Goal: Information Seeking & Learning: Learn about a topic

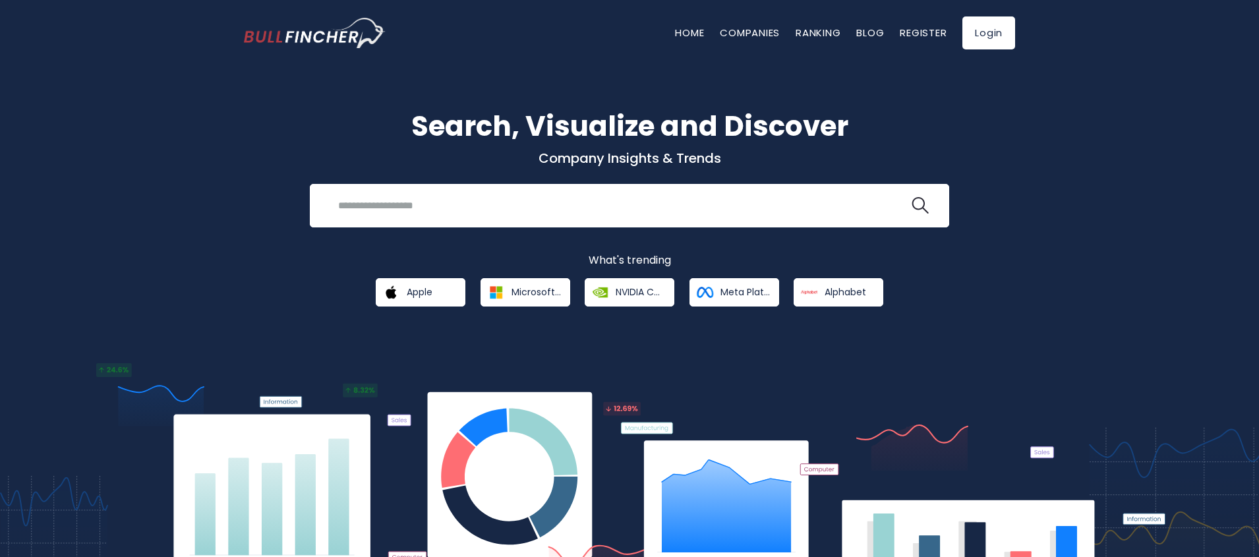
click at [403, 309] on div "Search, Visualize and Discover Company Insights & Trends Recent searches Trendi…" at bounding box center [629, 320] width 1259 height 548
click at [409, 304] on link "Apple" at bounding box center [421, 292] width 90 height 28
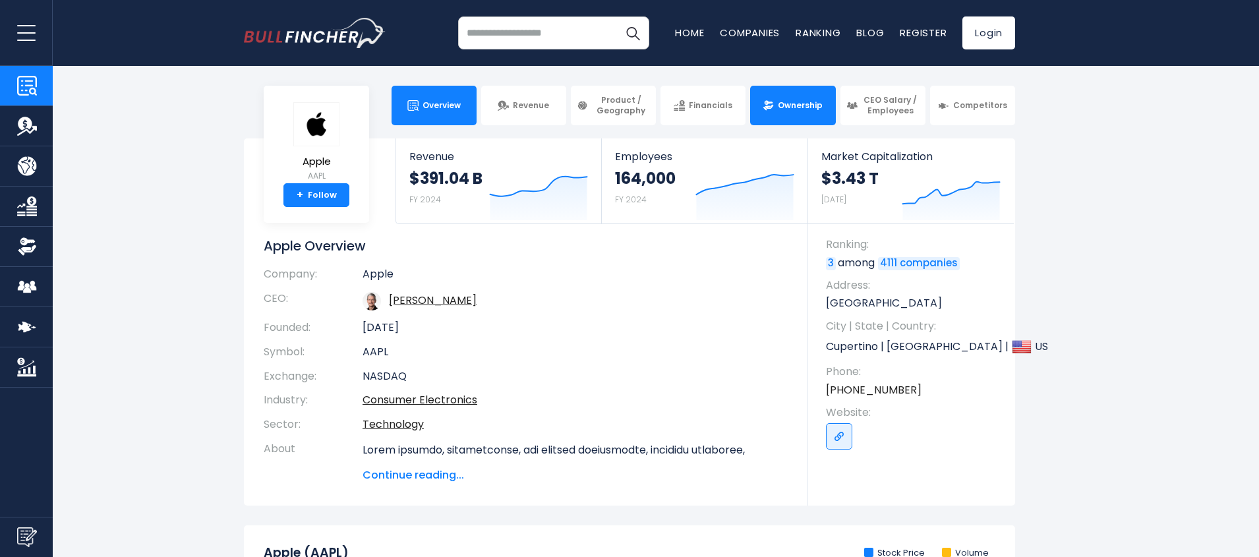
click at [773, 116] on link "Ownership" at bounding box center [792, 106] width 85 height 40
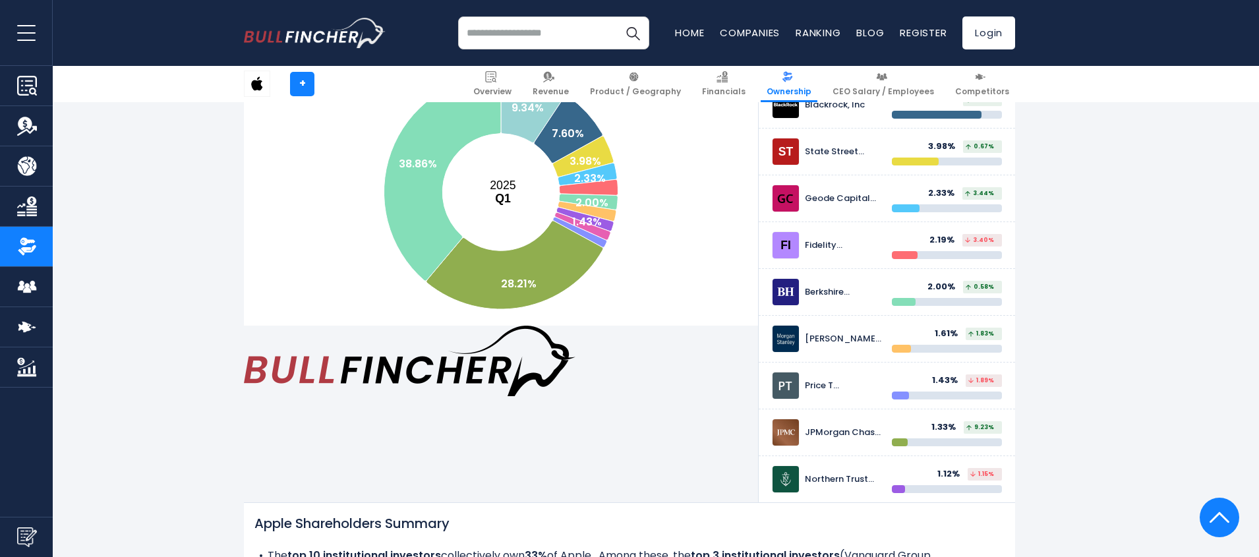
scroll to position [316, 0]
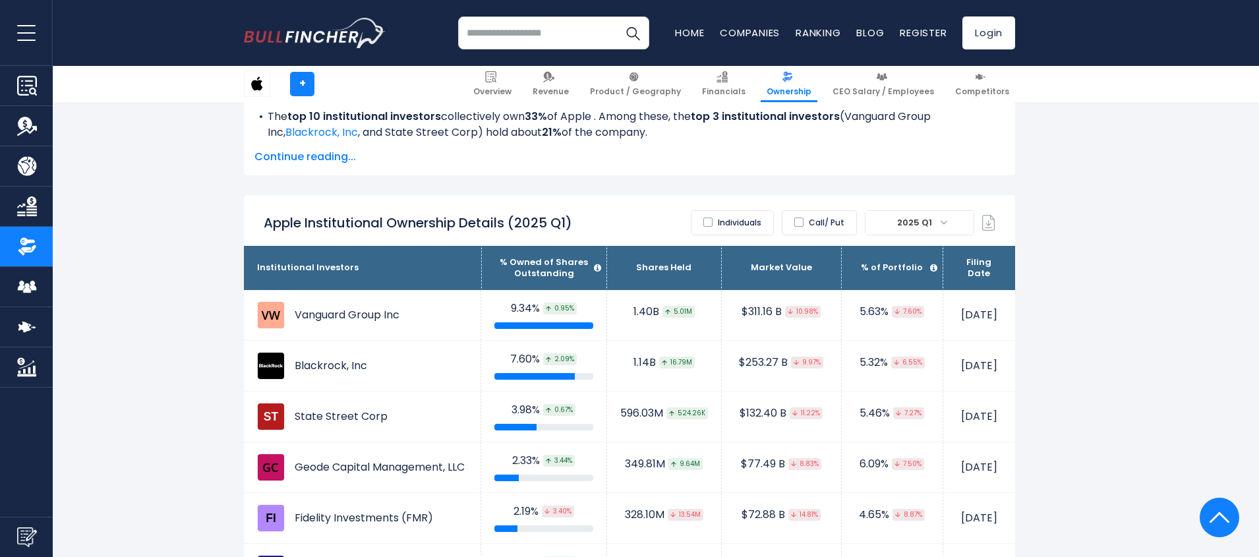
scroll to position [791, 0]
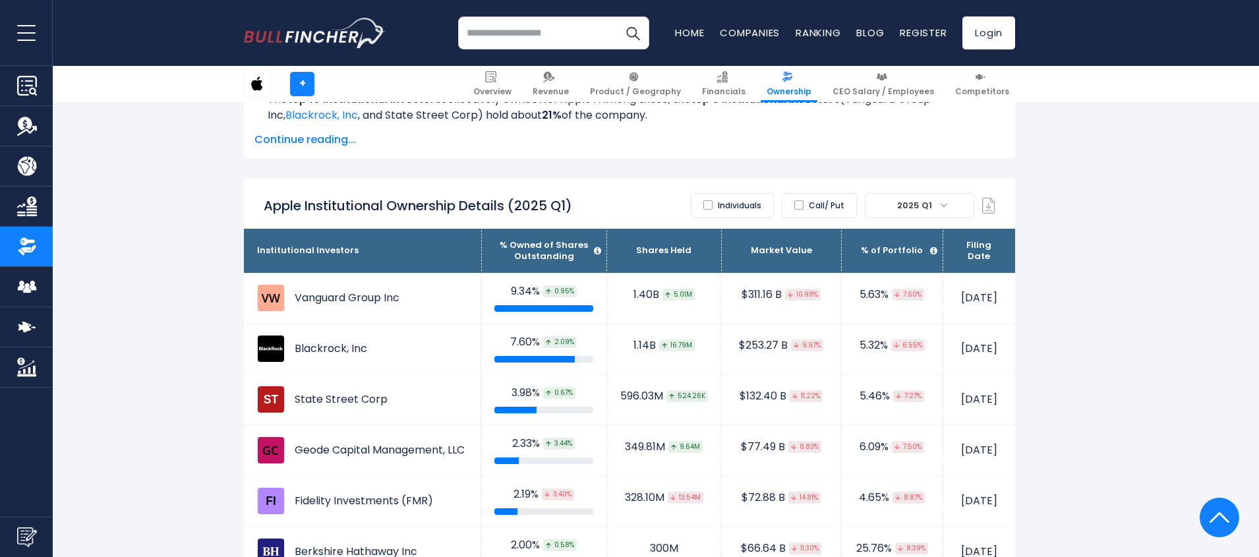
click at [912, 196] on span "2025 Q1" at bounding box center [916, 205] width 48 height 18
click at [734, 193] on label "Individuals" at bounding box center [732, 205] width 83 height 25
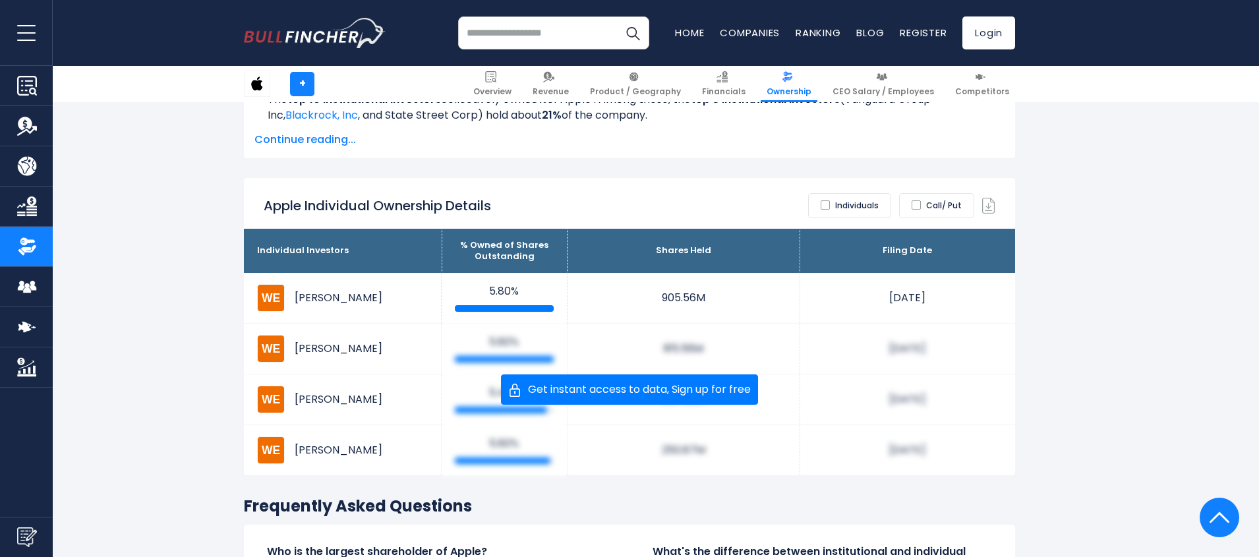
click at [919, 193] on label "Call/ Put" at bounding box center [936, 205] width 75 height 25
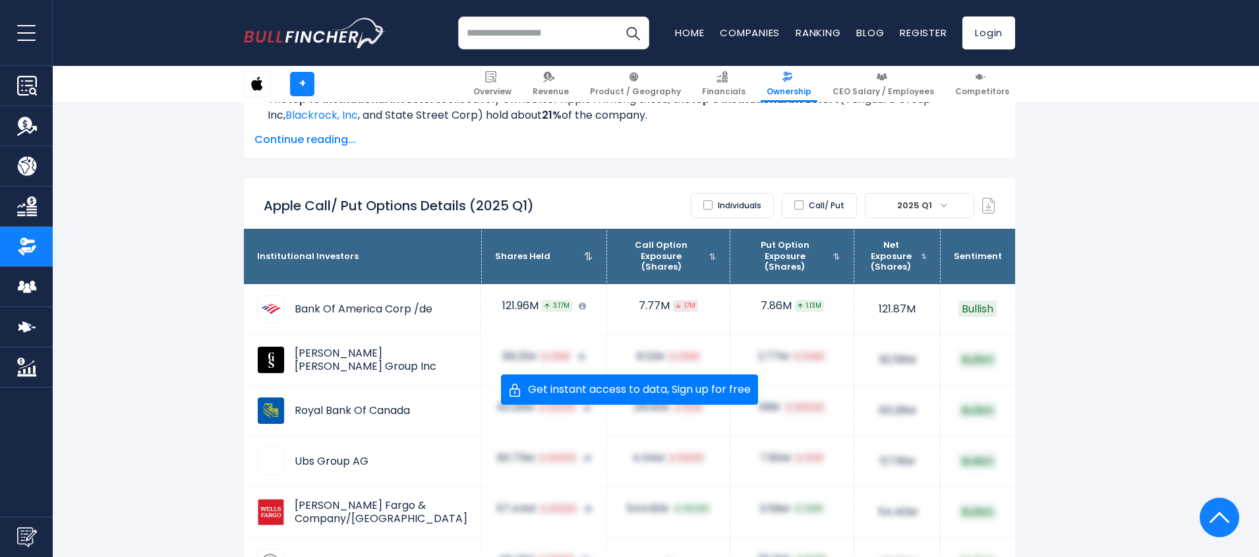
click at [819, 193] on label "Call/ Put" at bounding box center [819, 205] width 75 height 25
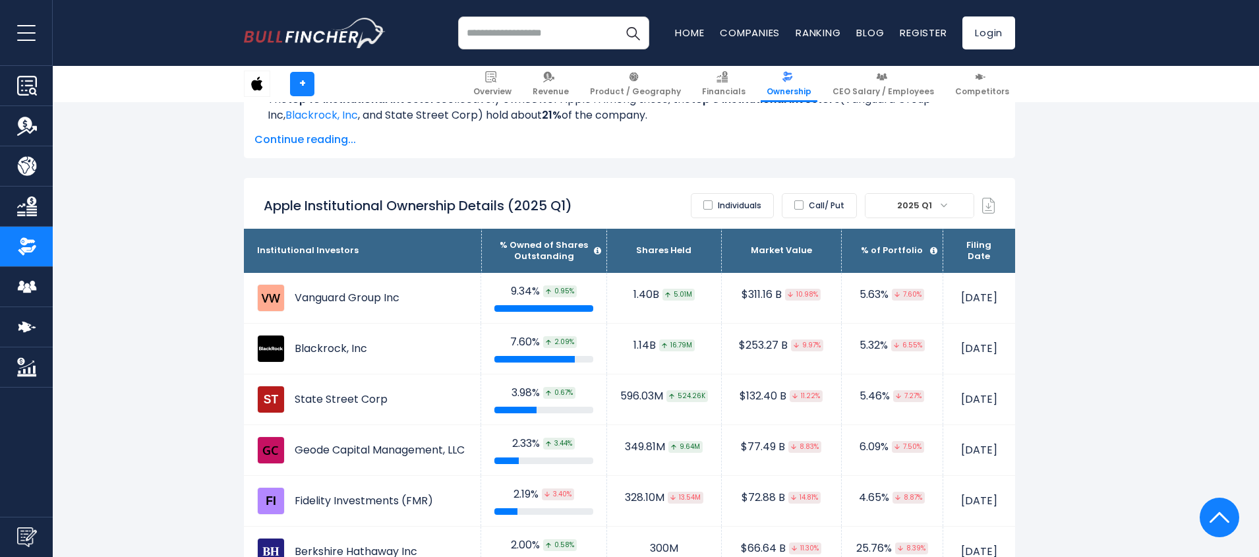
click at [908, 196] on span "2025 Q1" at bounding box center [916, 205] width 48 height 18
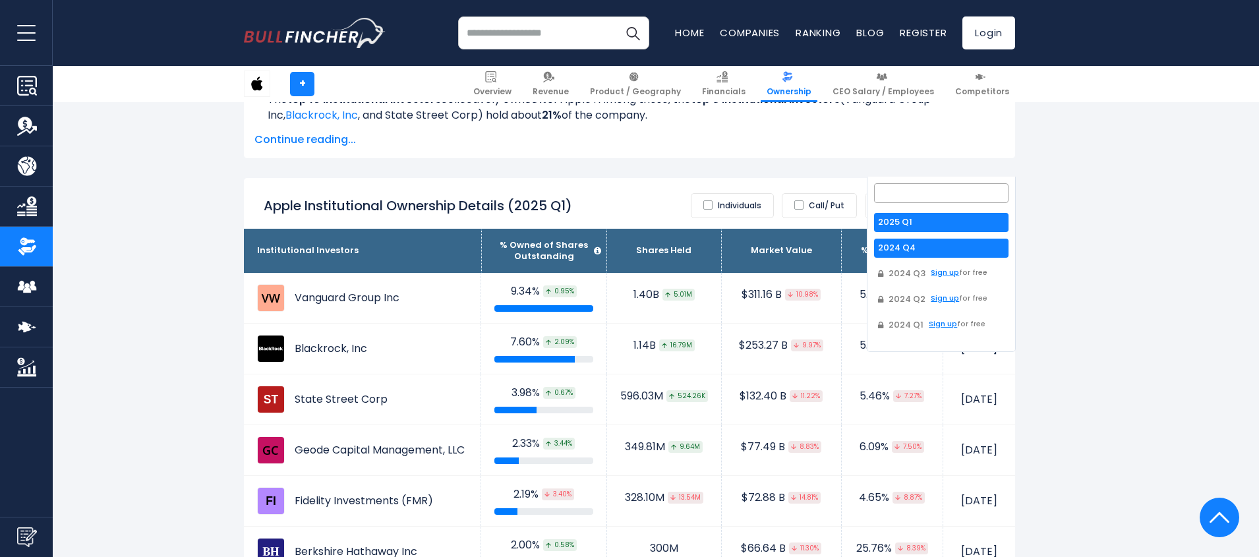
select select "*******"
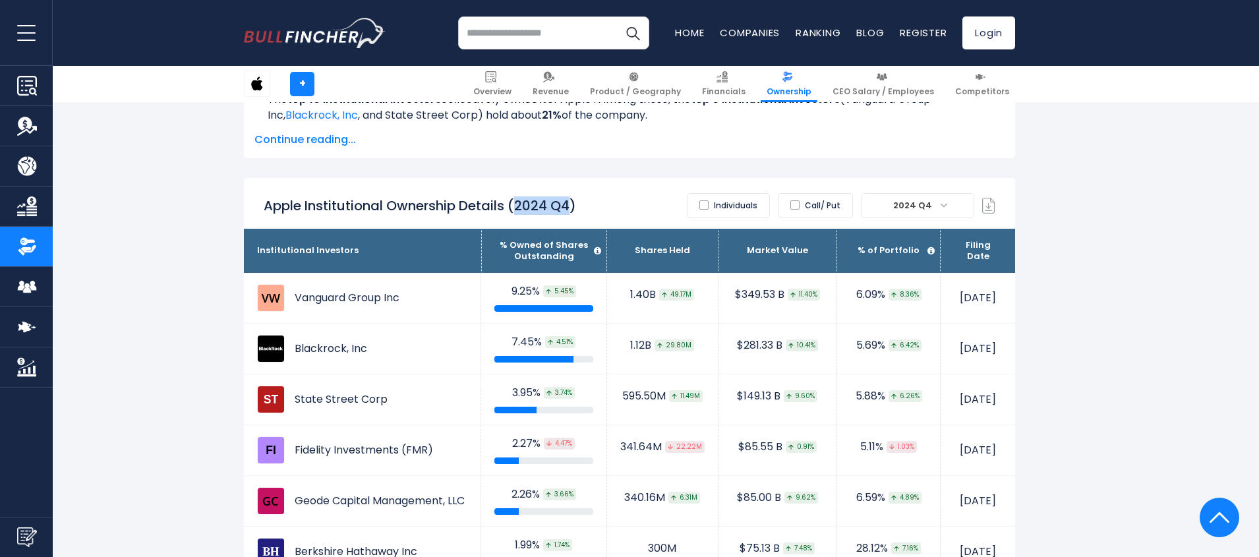
drag, startPoint x: 521, startPoint y: 165, endPoint x: 571, endPoint y: 162, distance: 50.9
click at [571, 197] on h2 "Apple Institutional Ownership Details (2024 Q4)" at bounding box center [420, 205] width 312 height 17
click at [606, 229] on th "Shares Held" at bounding box center [661, 251] width 111 height 45
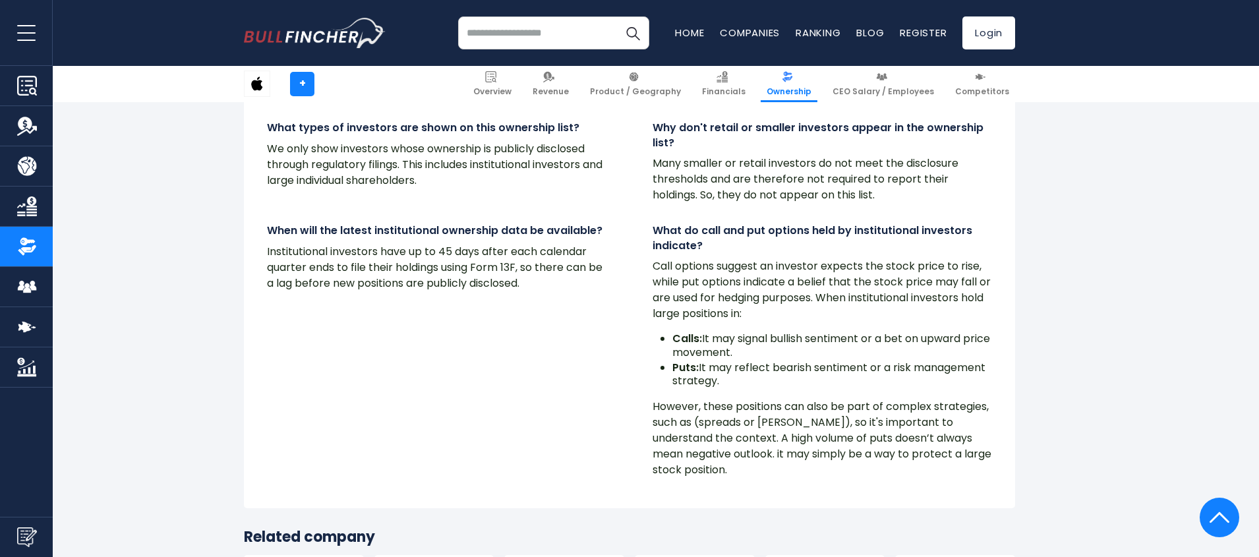
scroll to position [10915, 0]
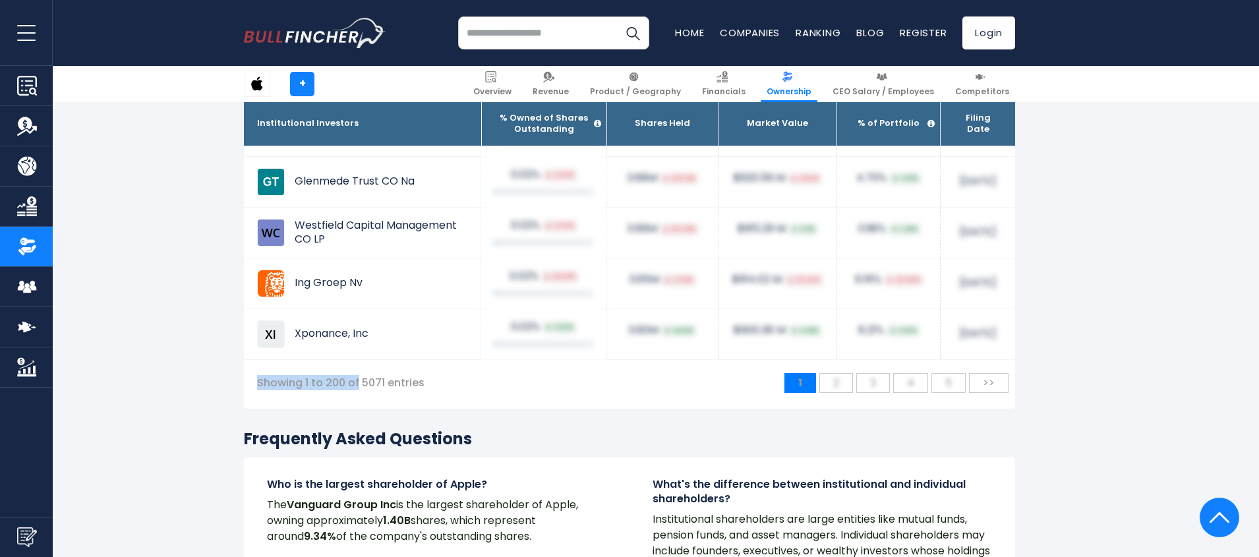
drag, startPoint x: 359, startPoint y: 409, endPoint x: 422, endPoint y: 409, distance: 63.9
click at [422, 393] on span "Showing 1 to 200 of 5071 entries" at bounding box center [340, 383] width 181 height 20
click at [427, 393] on span "Showing 1 to 200 of 5071 entries" at bounding box center [340, 383] width 181 height 20
drag, startPoint x: 422, startPoint y: 417, endPoint x: 364, endPoint y: 415, distance: 58.7
click at [364, 393] on span "Showing 1 to 200 of 5071 entries" at bounding box center [340, 383] width 181 height 20
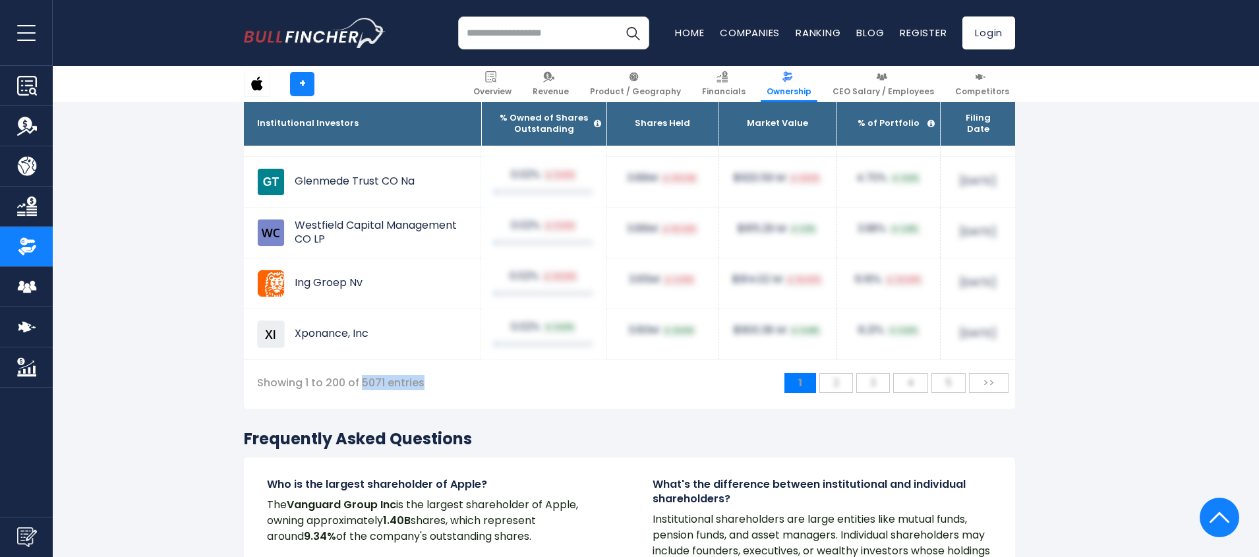
click at [441, 393] on div "Showing 1 to 200 of 5071 entries 1 2 Sign in to view data 3 Sign in to view dat…" at bounding box center [629, 383] width 771 height 20
click at [985, 409] on div "Showing 1 to 200 of 5071 entries 1 2 Sign in to view data 3 Sign in to view dat…" at bounding box center [629, 391] width 771 height 36
click at [988, 393] on span ">>" at bounding box center [988, 383] width 25 height 22
click at [498, 33] on input "search" at bounding box center [553, 32] width 191 height 33
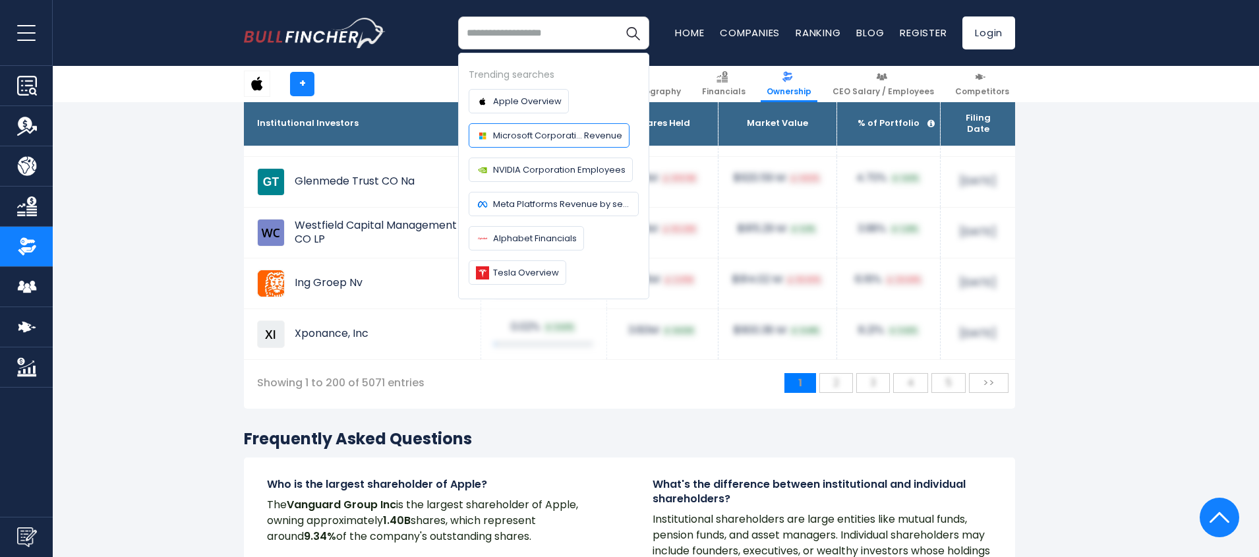
click at [540, 139] on span "Microsoft Corporati... Revenue" at bounding box center [557, 136] width 129 height 14
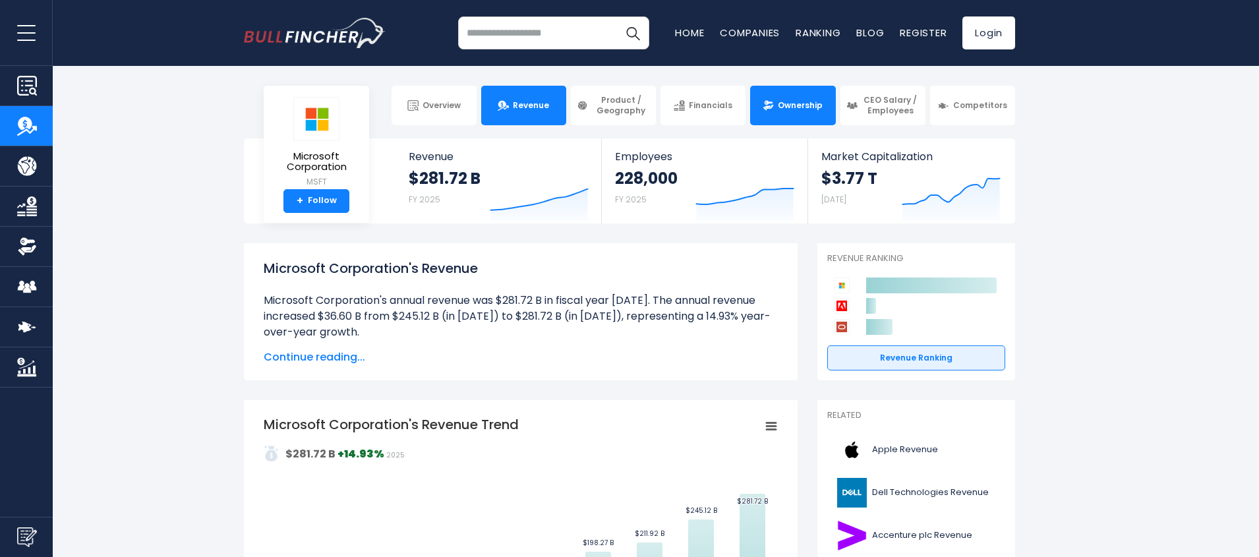
click at [818, 117] on link "Ownership" at bounding box center [792, 106] width 85 height 40
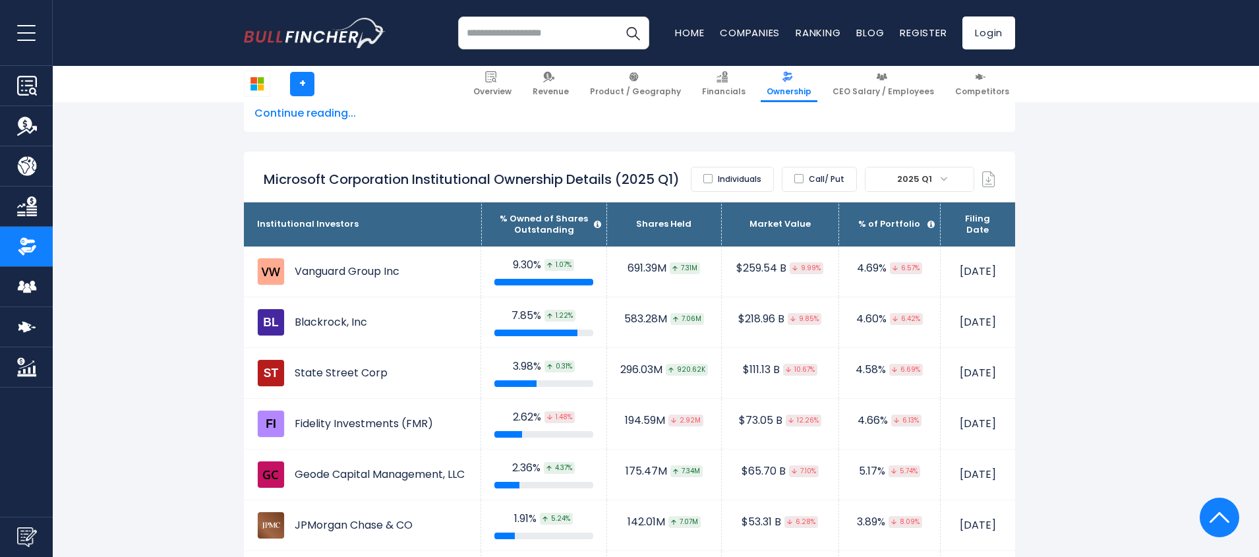
scroll to position [791, 0]
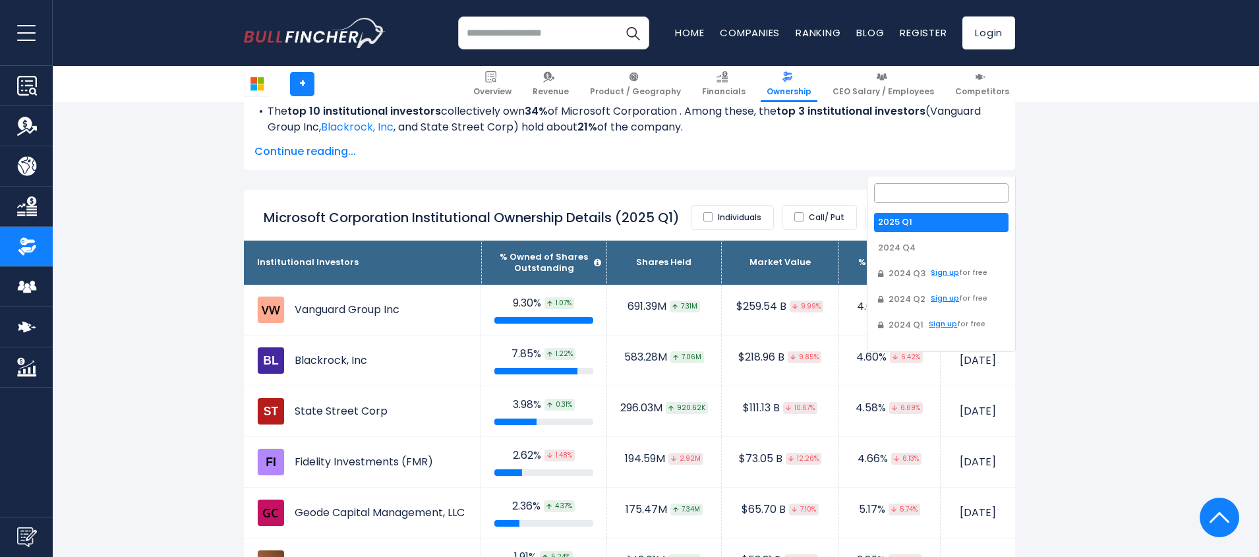
click at [917, 208] on span "2025 Q1" at bounding box center [916, 217] width 48 height 18
click at [904, 258] on ul "2025 Q1 2024 Q4 2024 Q3 Sign up for free 2024 Q2 Sign up for free 2024 Q1 Sign …" at bounding box center [941, 279] width 134 height 132
select select "*******"
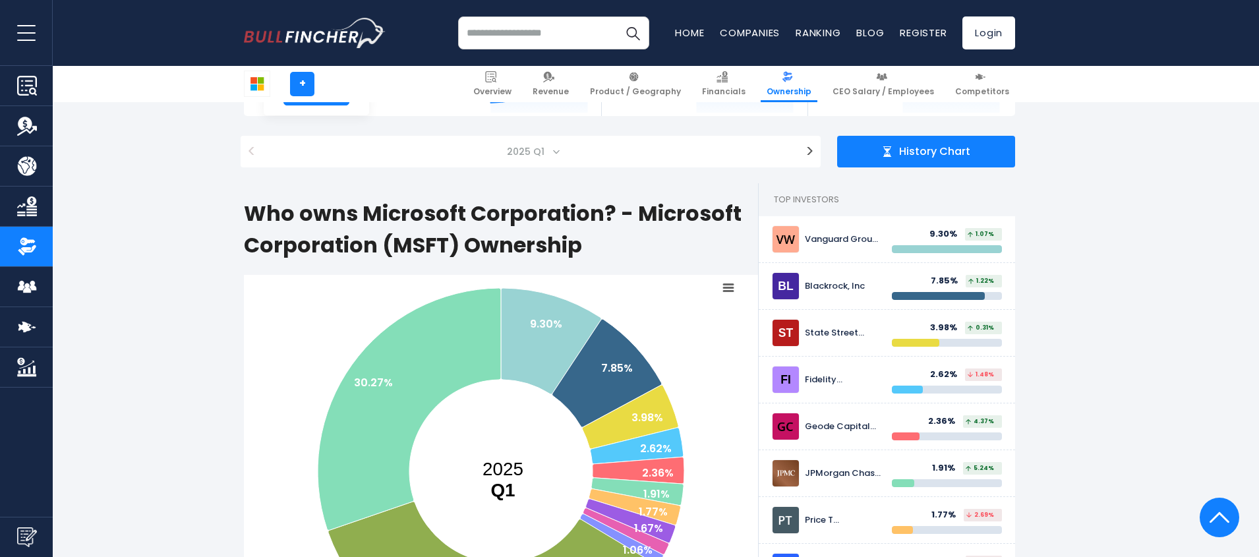
scroll to position [0, 0]
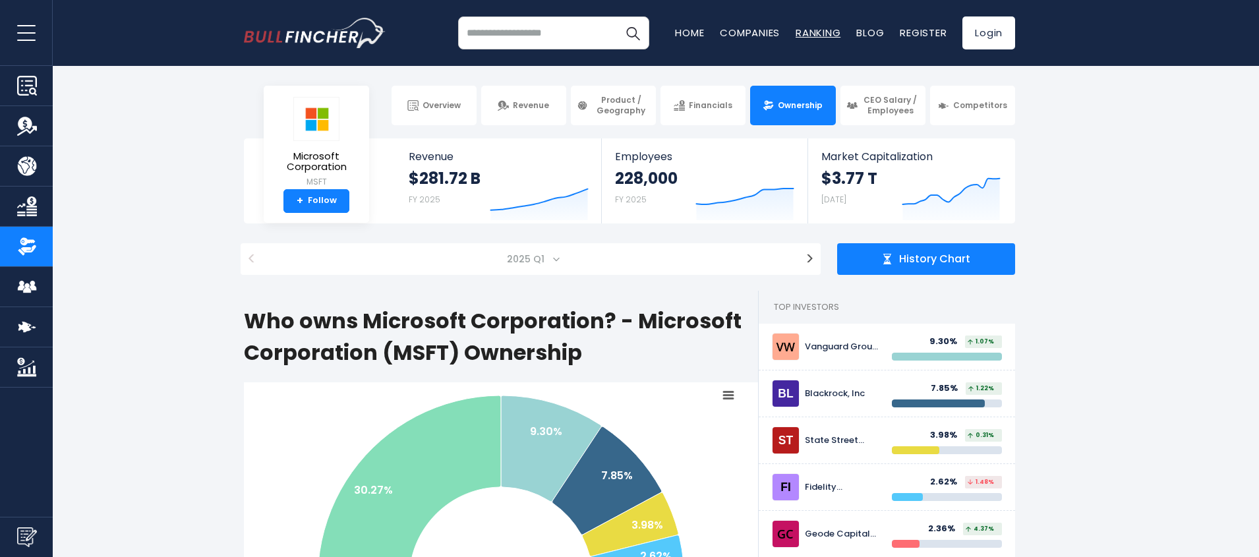
click at [796, 34] on link "Ranking" at bounding box center [818, 33] width 45 height 14
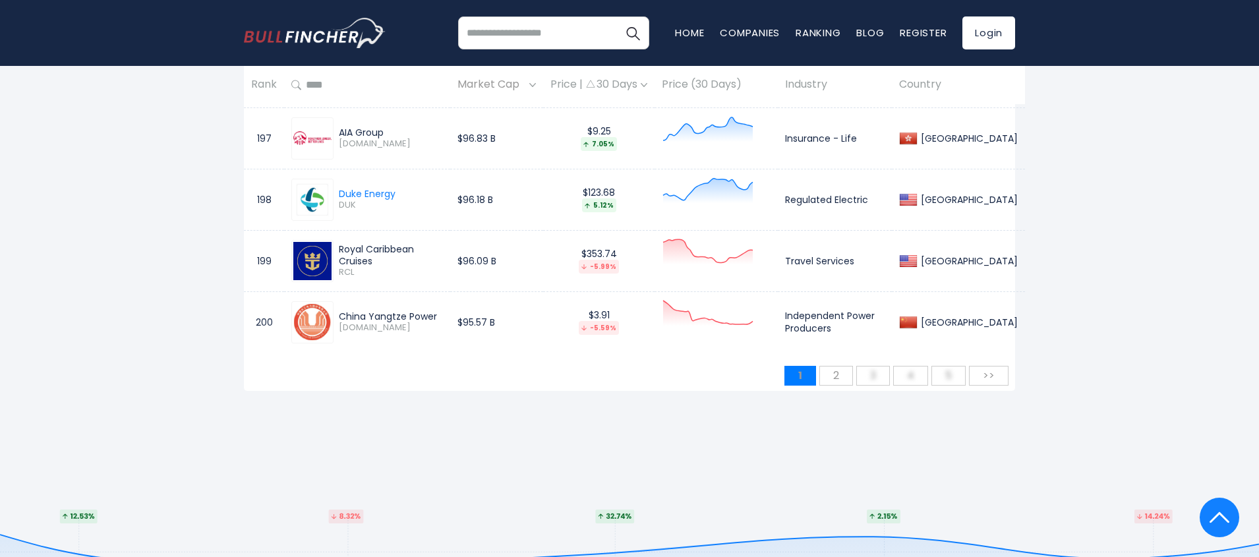
scroll to position [12661, 0]
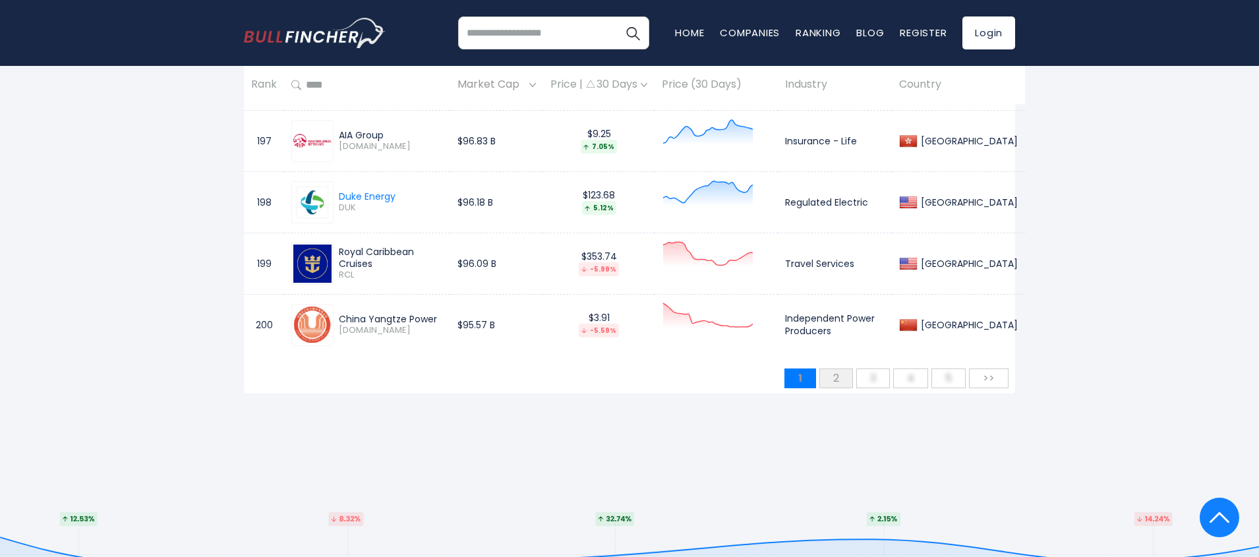
click at [836, 368] on span "2" at bounding box center [836, 378] width 19 height 22
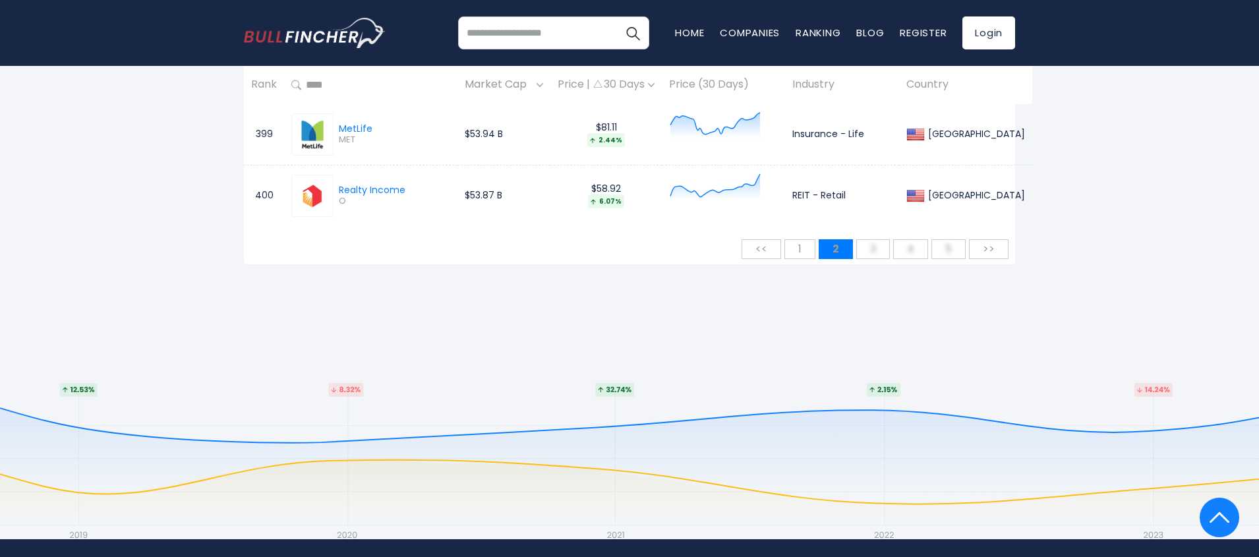
scroll to position [12743, 0]
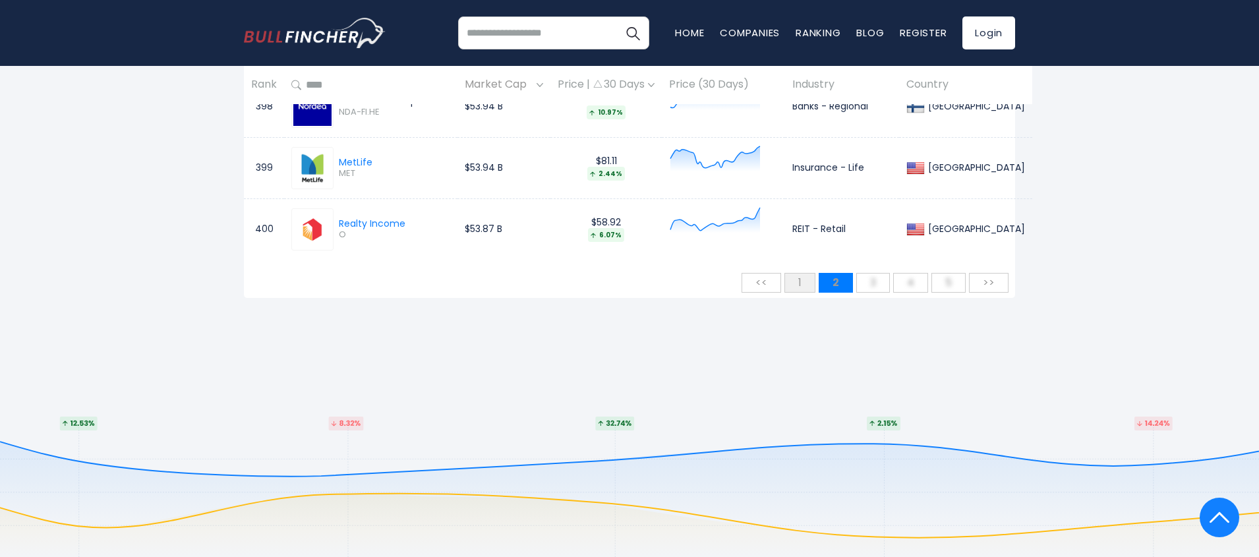
click at [792, 283] on button "1" at bounding box center [799, 283] width 31 height 20
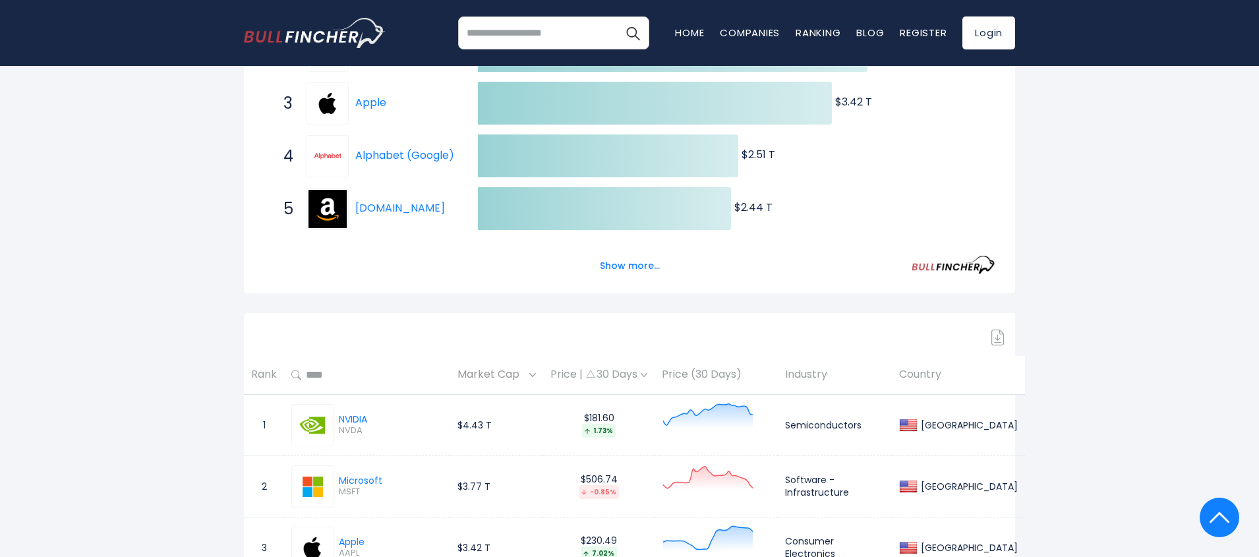
scroll to position [0, 0]
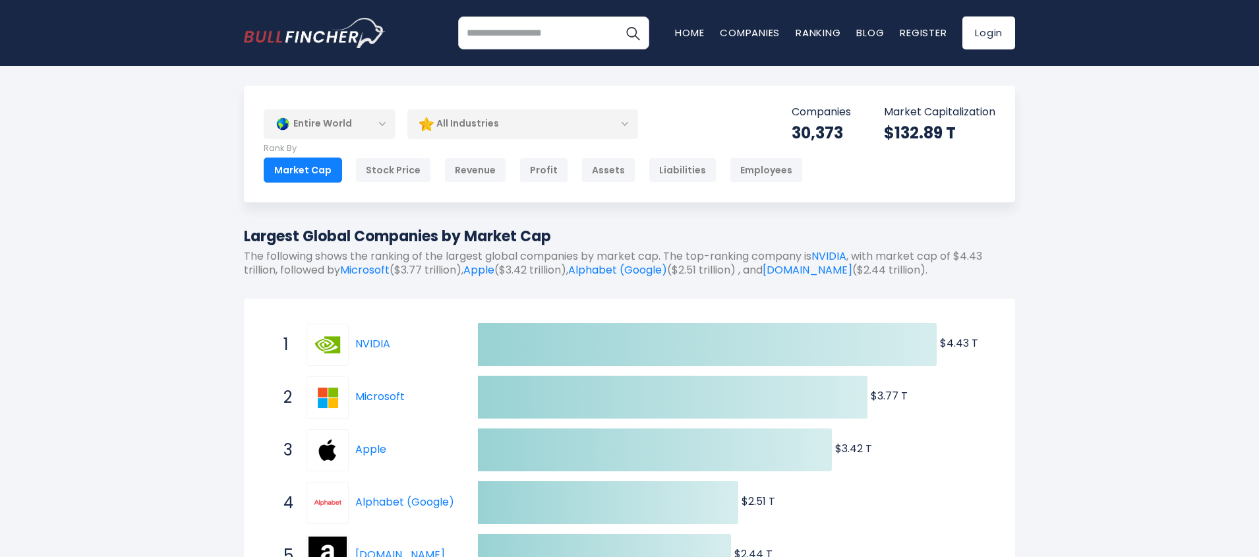
click at [485, 129] on div "All Industries" at bounding box center [522, 124] width 231 height 30
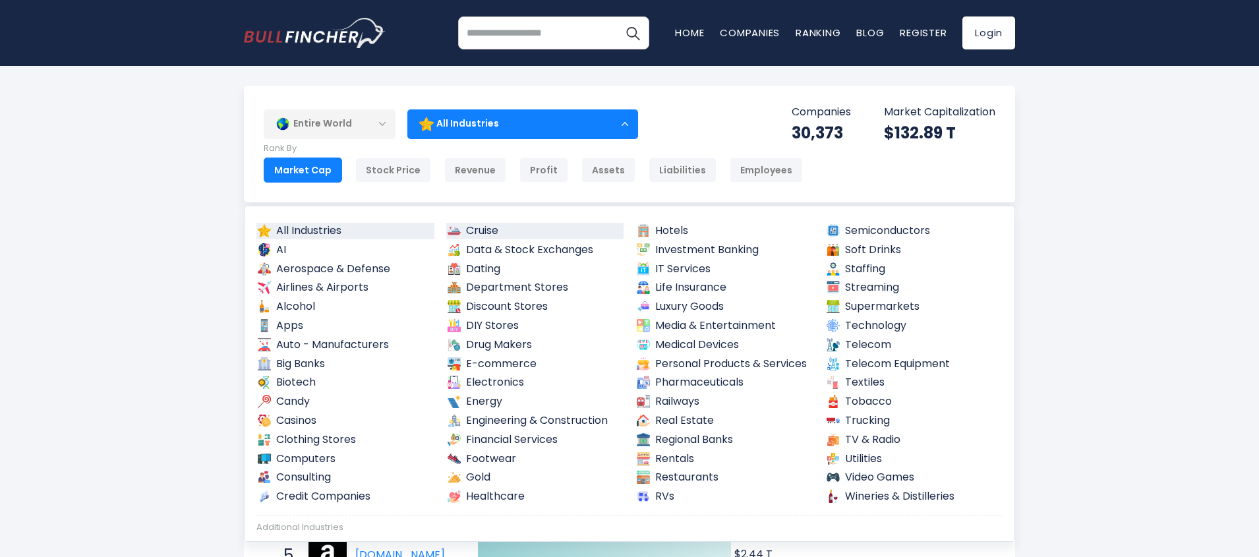
click at [488, 235] on link "Cruise" at bounding box center [535, 231] width 178 height 16
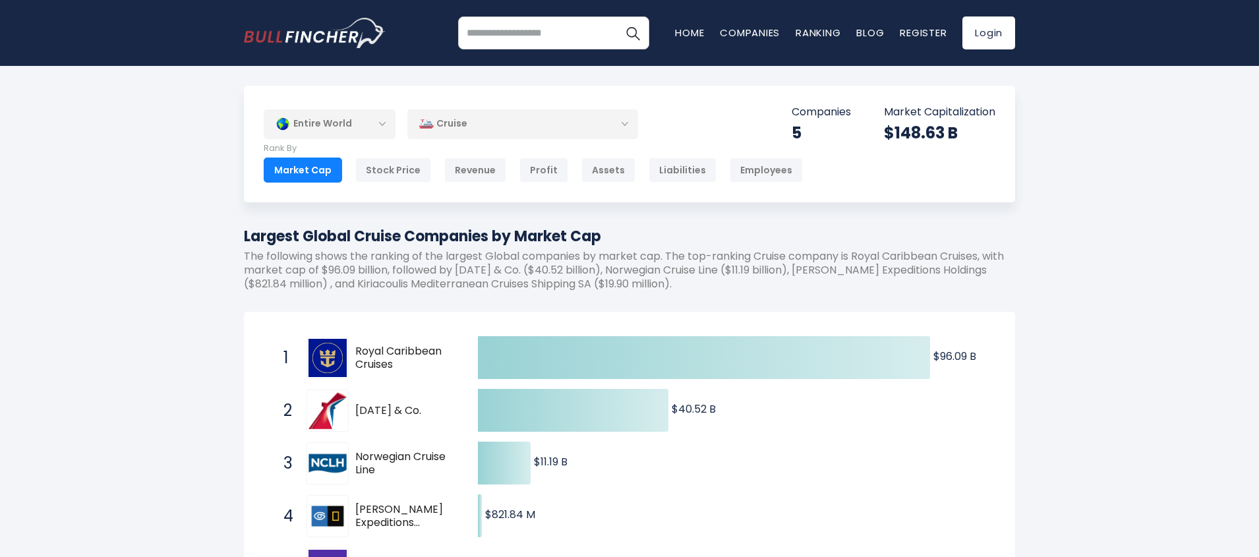
click at [456, 128] on div "Cruise" at bounding box center [522, 124] width 231 height 30
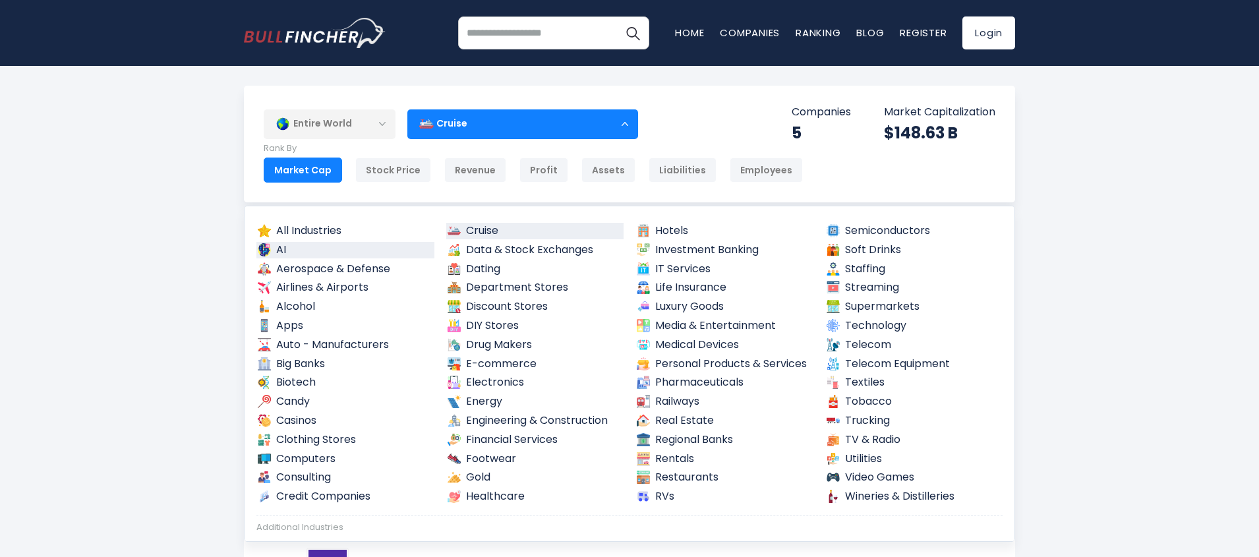
click at [299, 251] on link "AI" at bounding box center [345, 250] width 178 height 16
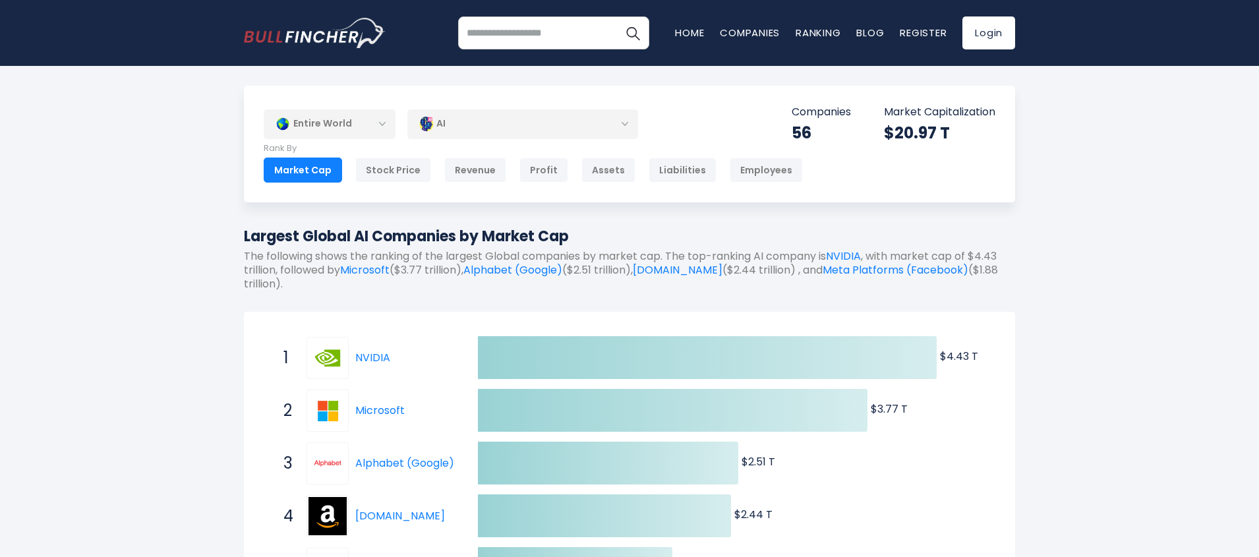
drag, startPoint x: 495, startPoint y: 124, endPoint x: 485, endPoint y: 138, distance: 17.0
click at [494, 126] on div "AI" at bounding box center [522, 124] width 231 height 30
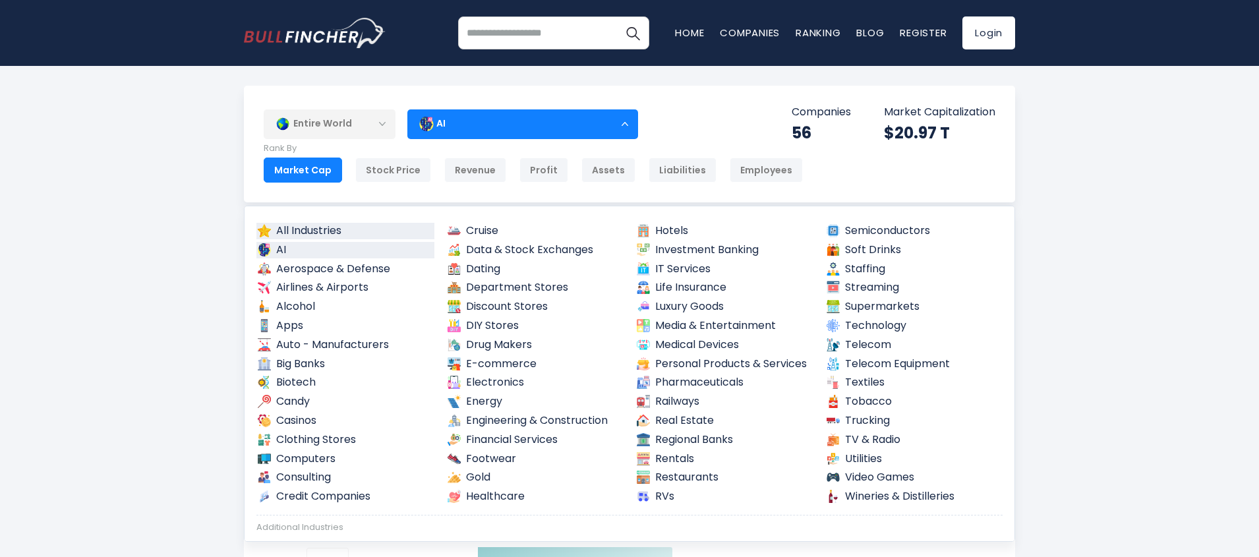
click at [336, 234] on link "All Industries" at bounding box center [345, 231] width 178 height 16
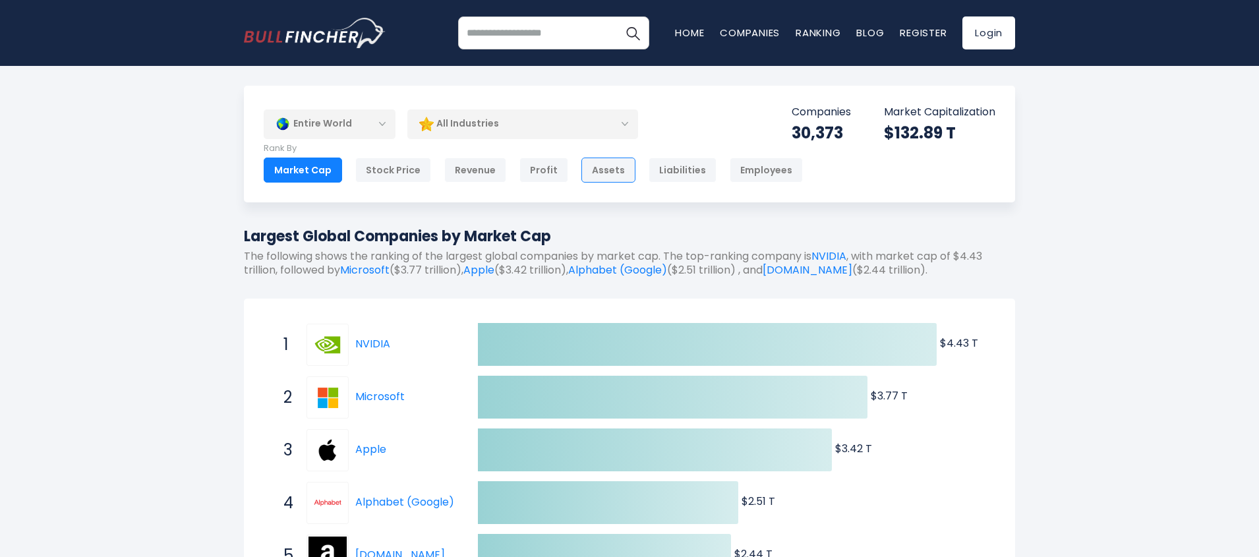
click at [596, 169] on div "Assets" at bounding box center [608, 170] width 54 height 25
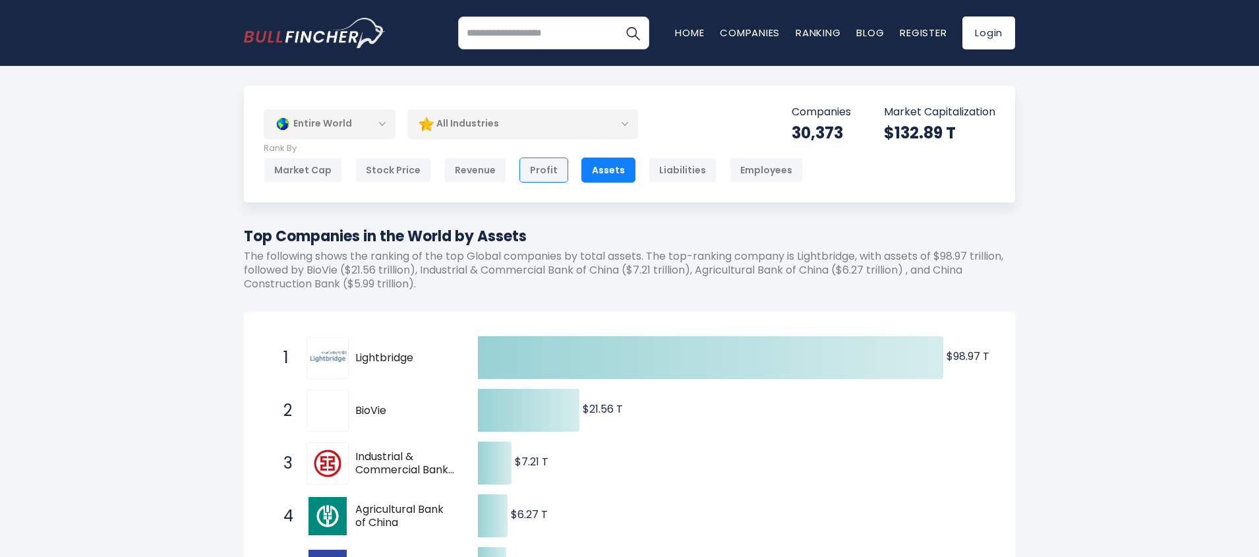
click at [537, 171] on div "Profit" at bounding box center [543, 170] width 49 height 25
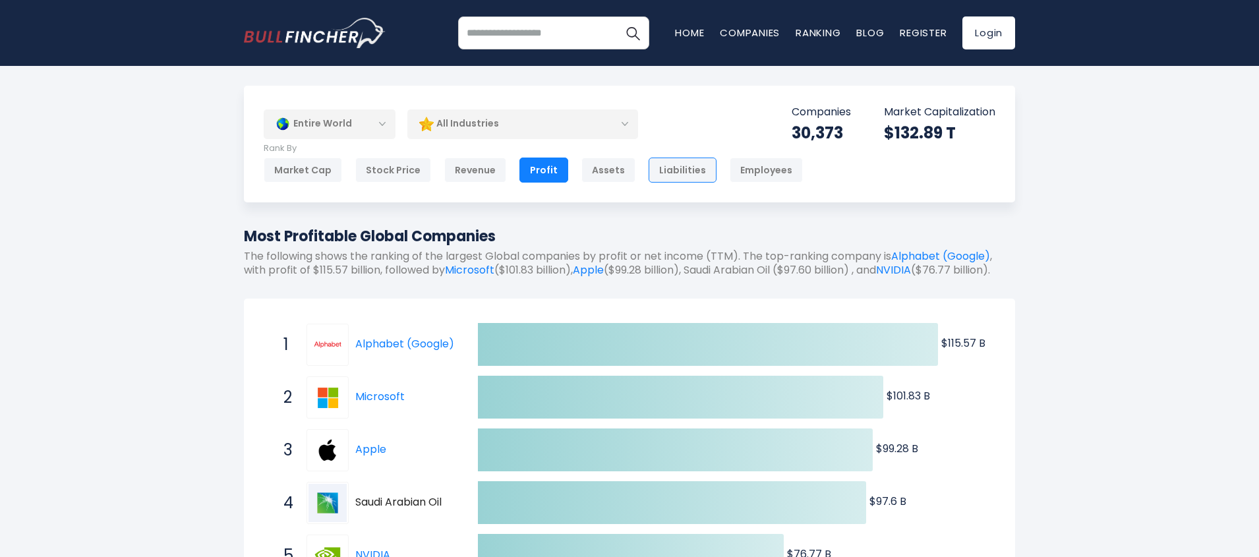
click at [685, 175] on div "Liabilities" at bounding box center [683, 170] width 68 height 25
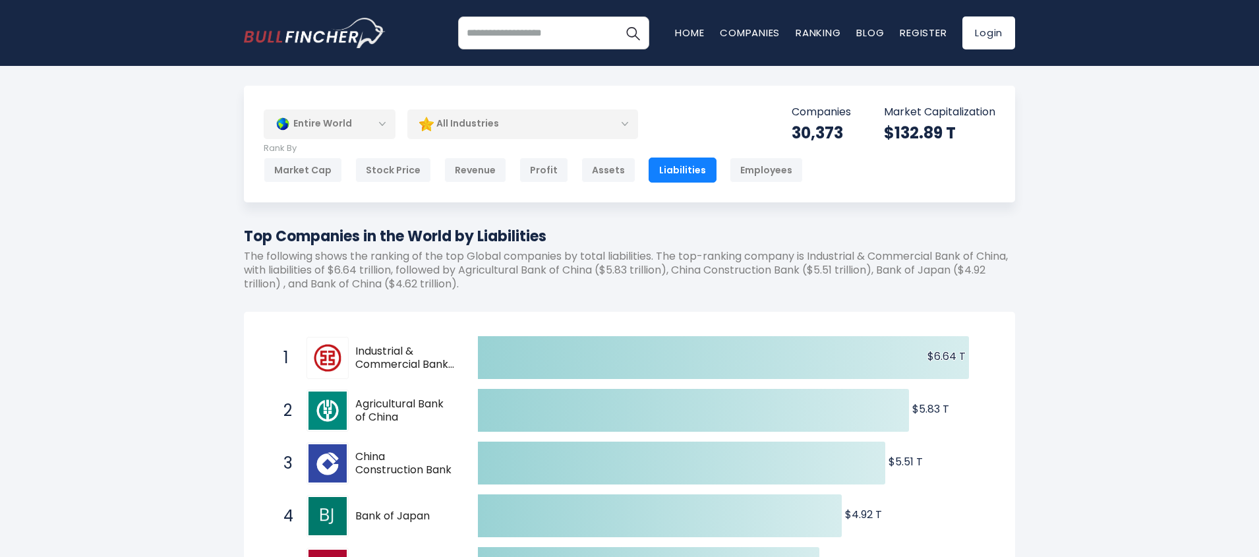
click at [515, 36] on input "search" at bounding box center [553, 32] width 191 height 33
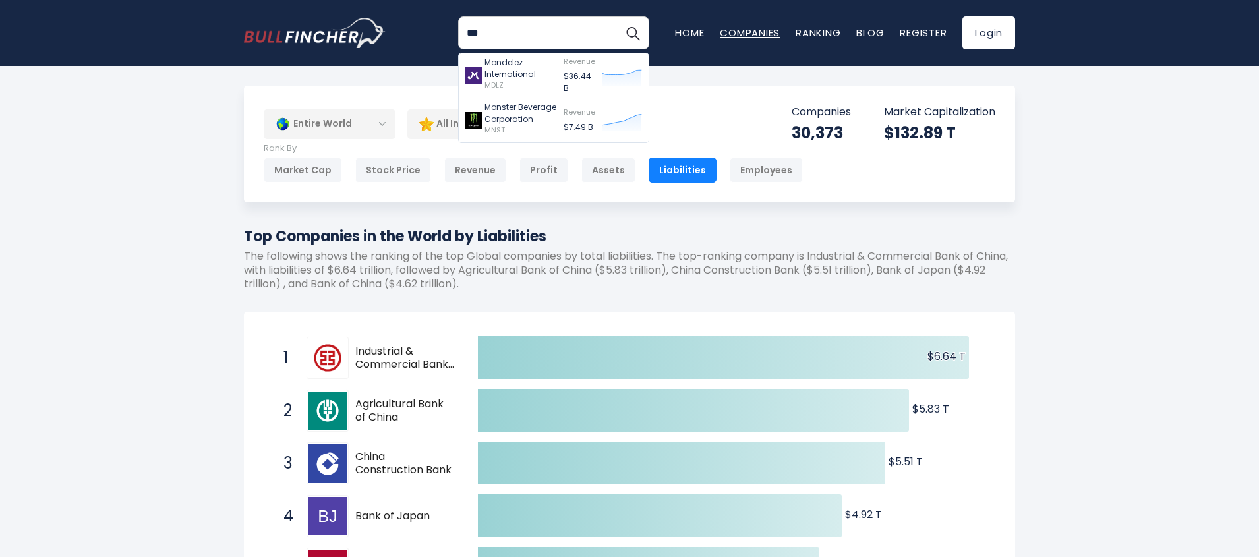
type input "***"
click at [752, 34] on link "Companies" at bounding box center [750, 33] width 60 height 14
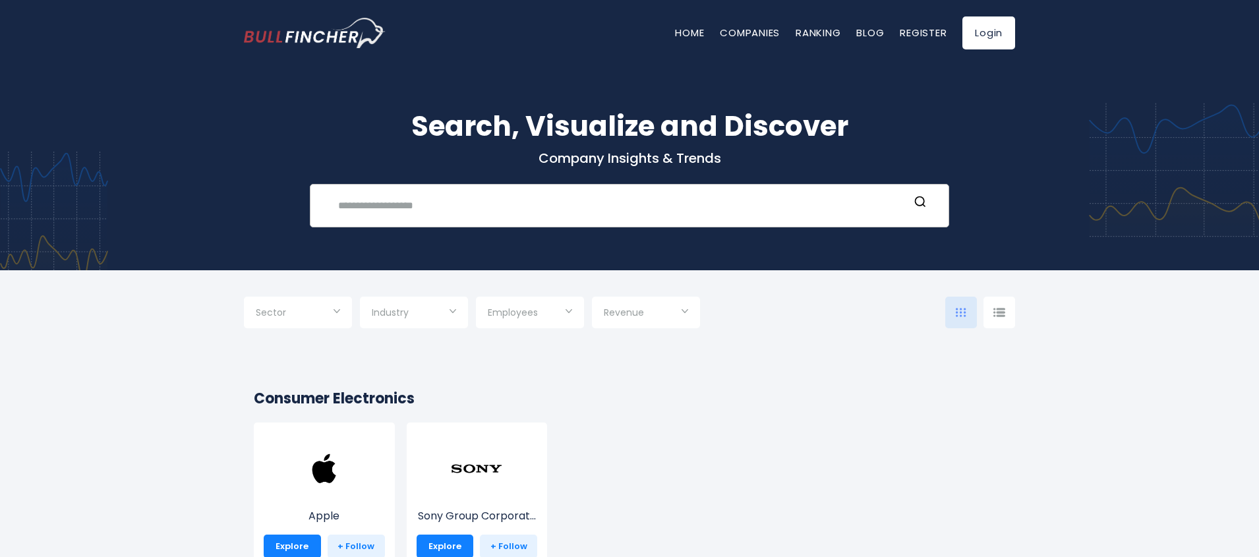
click at [509, 204] on input "text" at bounding box center [619, 205] width 579 height 24
paste input "****"
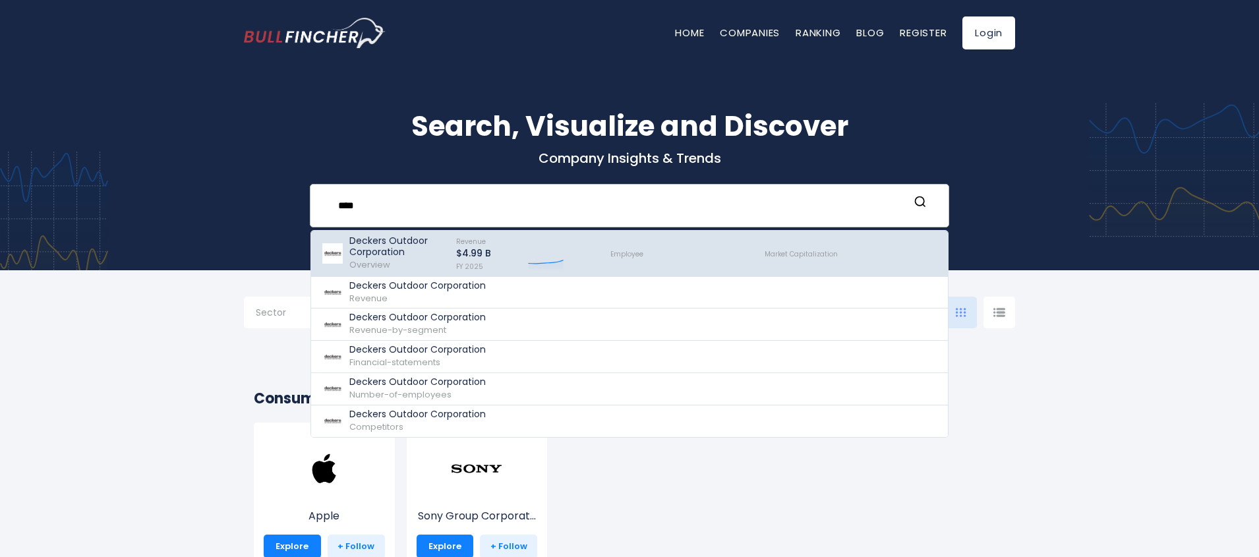
type input "****"
click at [379, 255] on p "Deckers Outdoor Corporation" at bounding box center [396, 246] width 95 height 22
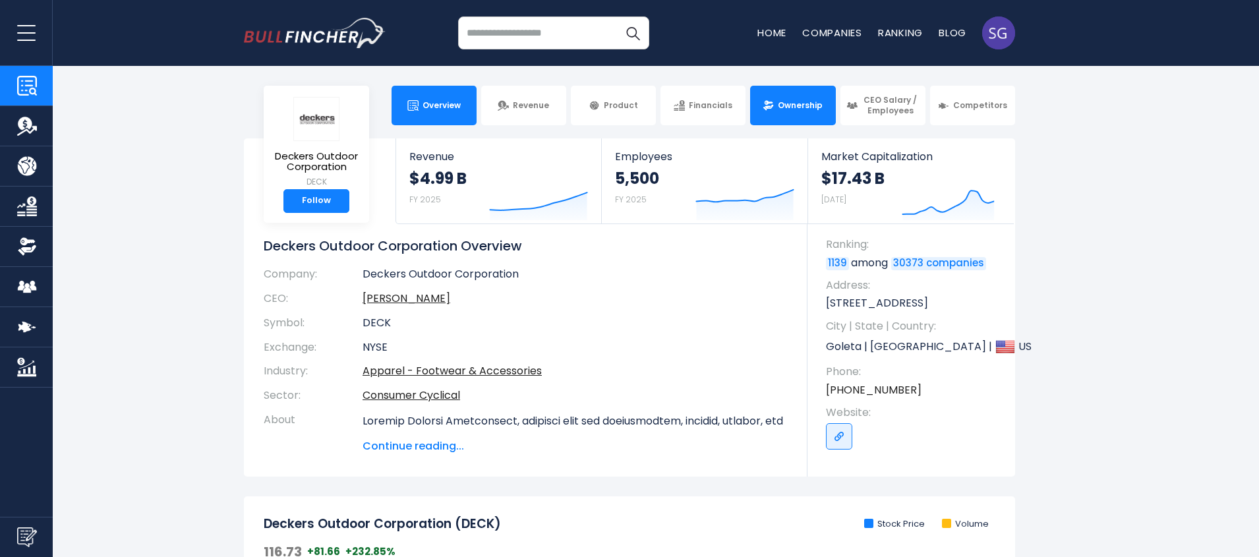
click at [785, 115] on link "Ownership" at bounding box center [792, 106] width 85 height 40
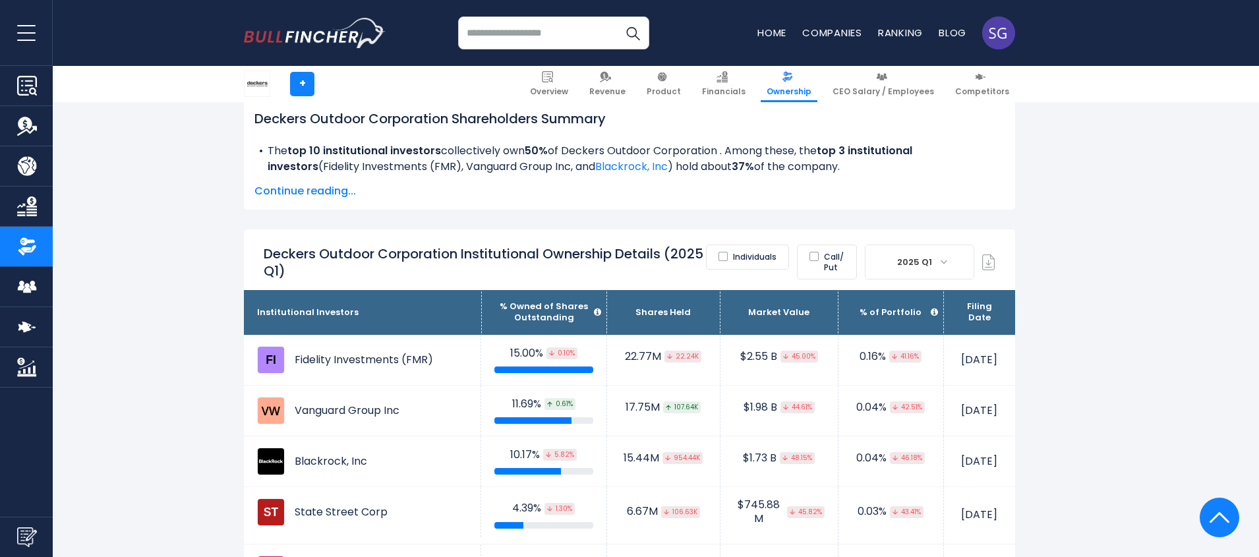
scroll to position [791, 0]
